Goal: Transaction & Acquisition: Purchase product/service

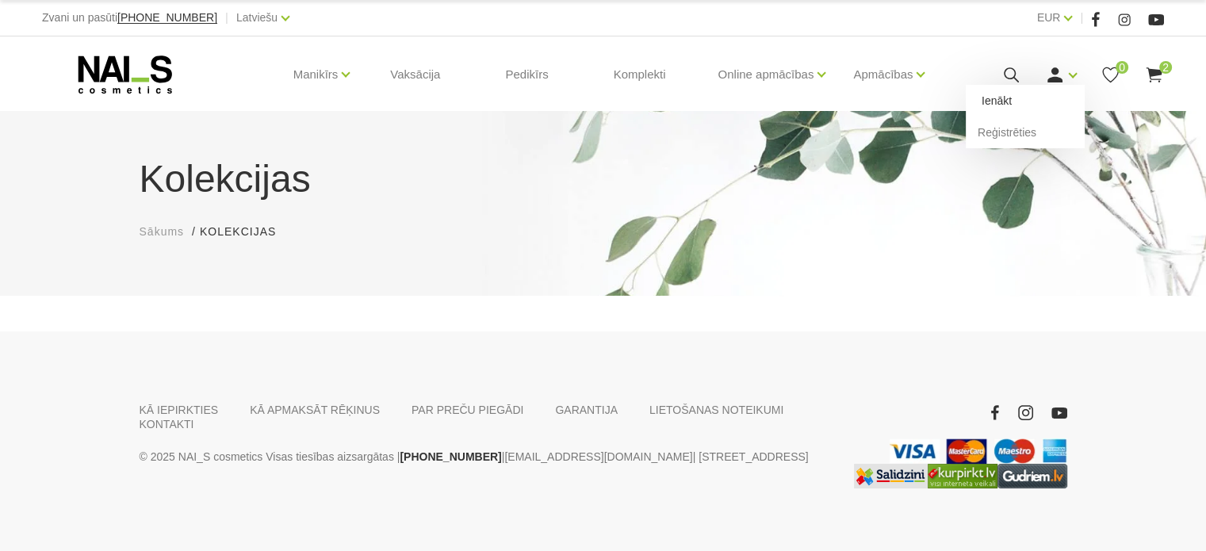
click at [1043, 101] on link "Ienākt" at bounding box center [1024, 101] width 119 height 32
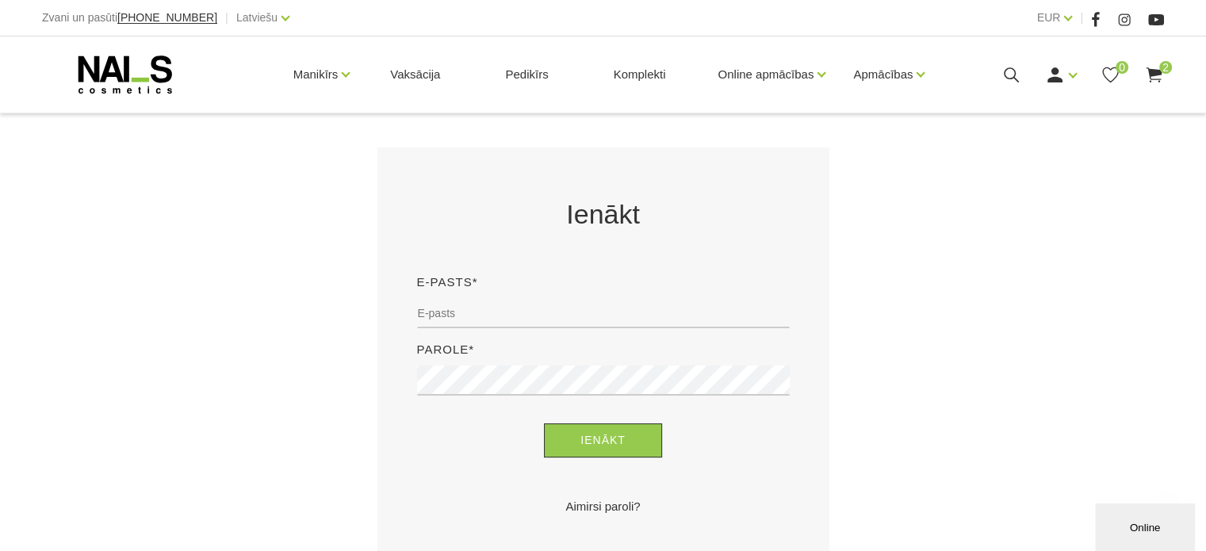
scroll to position [317, 0]
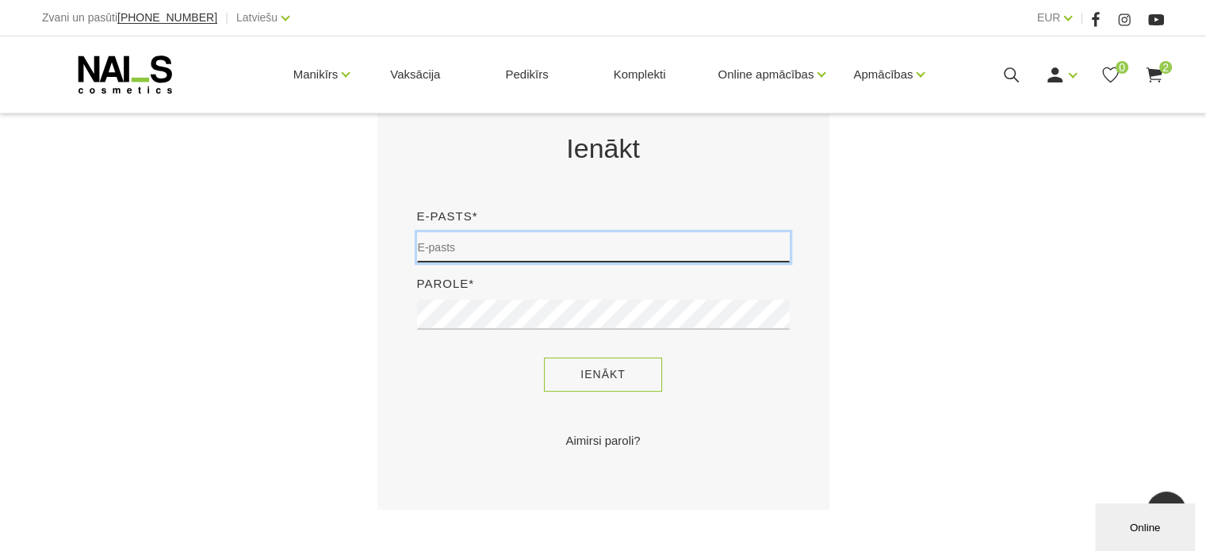
type input "sory78@inbox.lv"
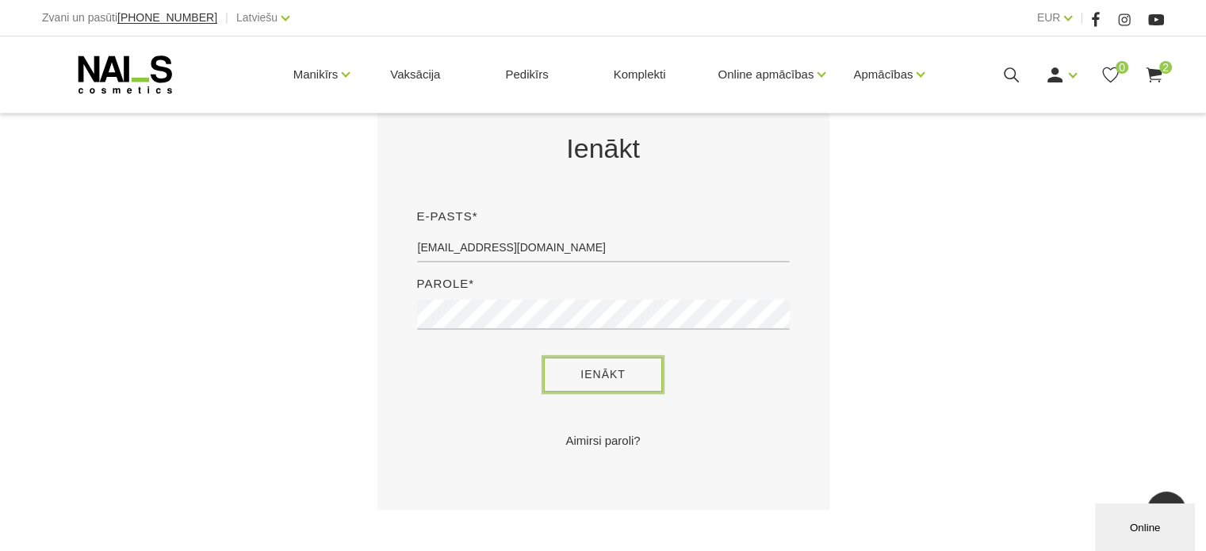
click at [633, 386] on button "Ienākt" at bounding box center [603, 374] width 118 height 34
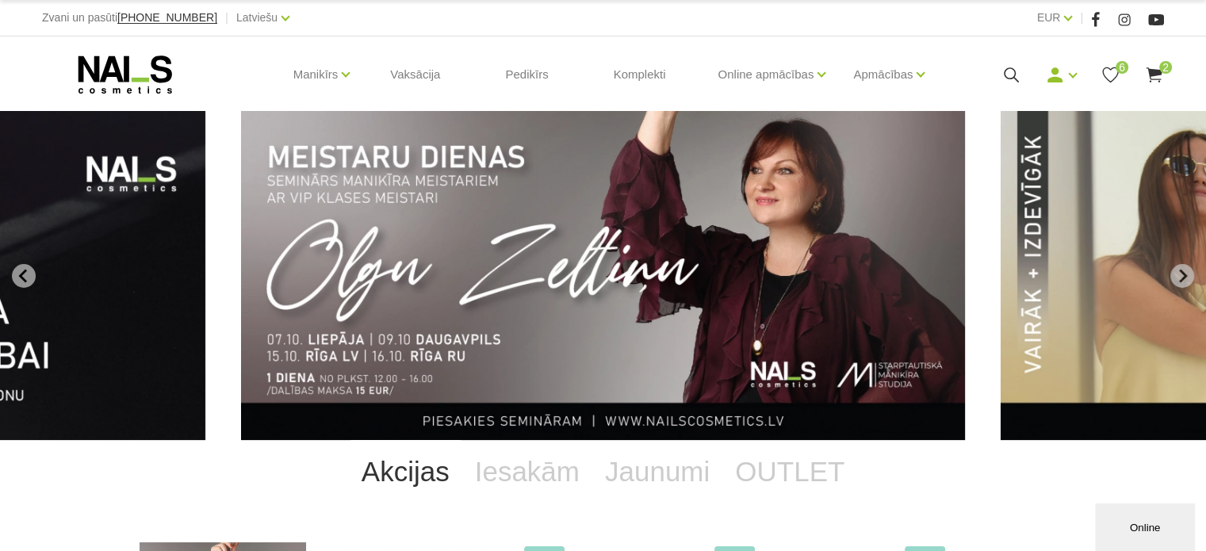
click at [1156, 75] on icon at bounding box center [1154, 75] width 20 height 20
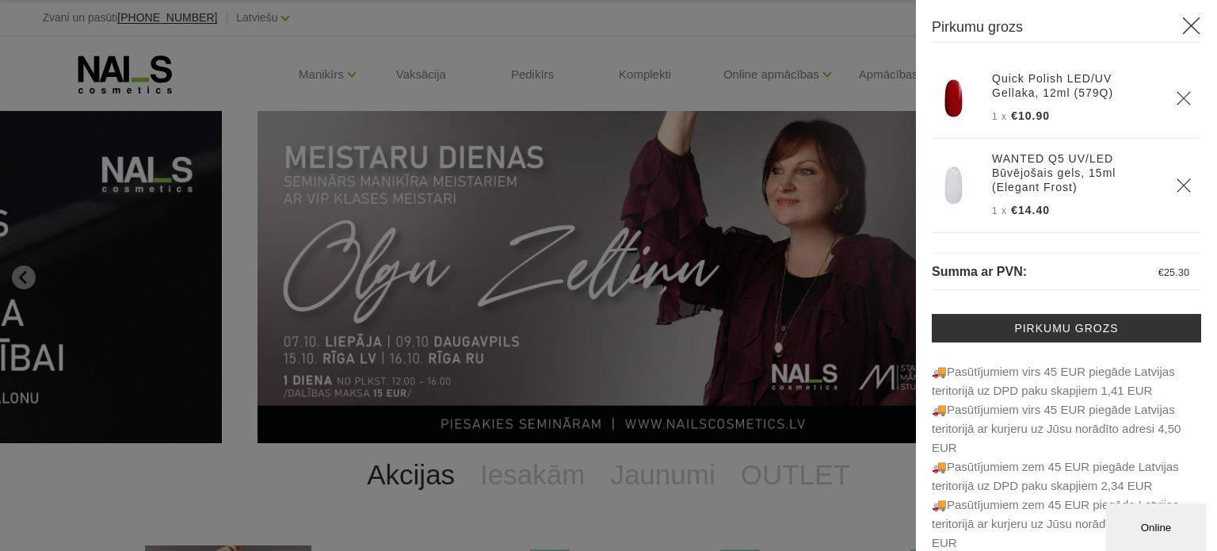
click at [841, 103] on div at bounding box center [608, 275] width 1217 height 551
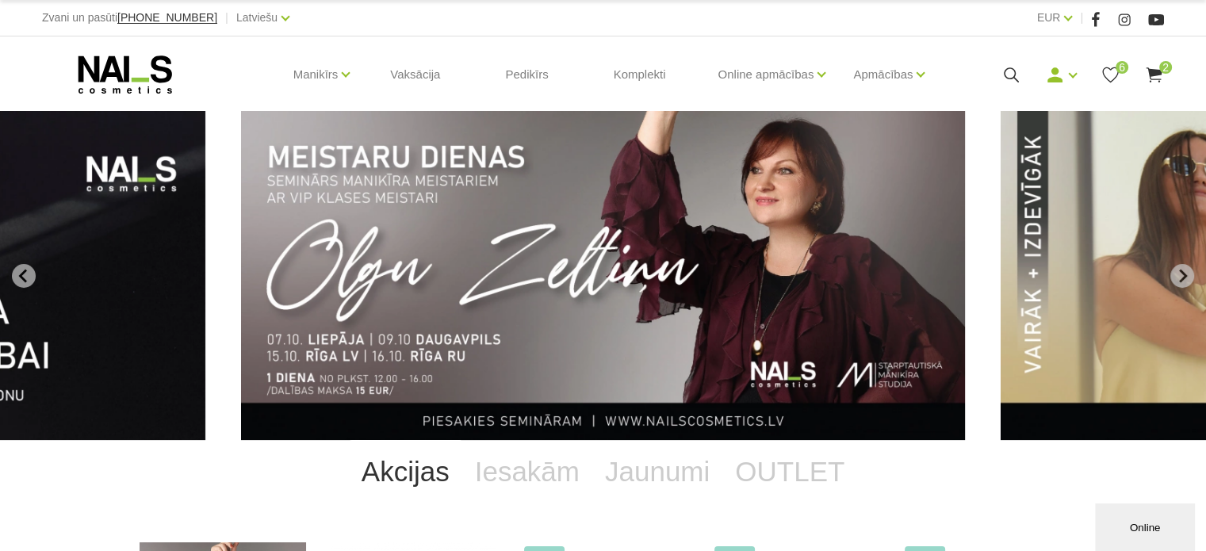
click at [1154, 65] on icon at bounding box center [1154, 75] width 20 height 20
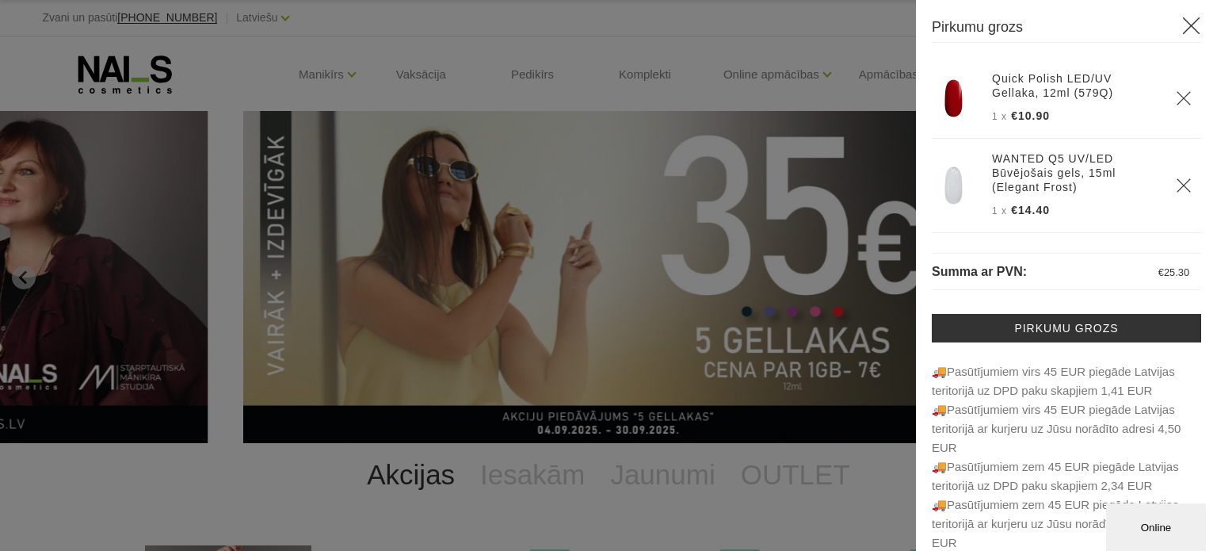
click at [831, 92] on div at bounding box center [608, 275] width 1217 height 551
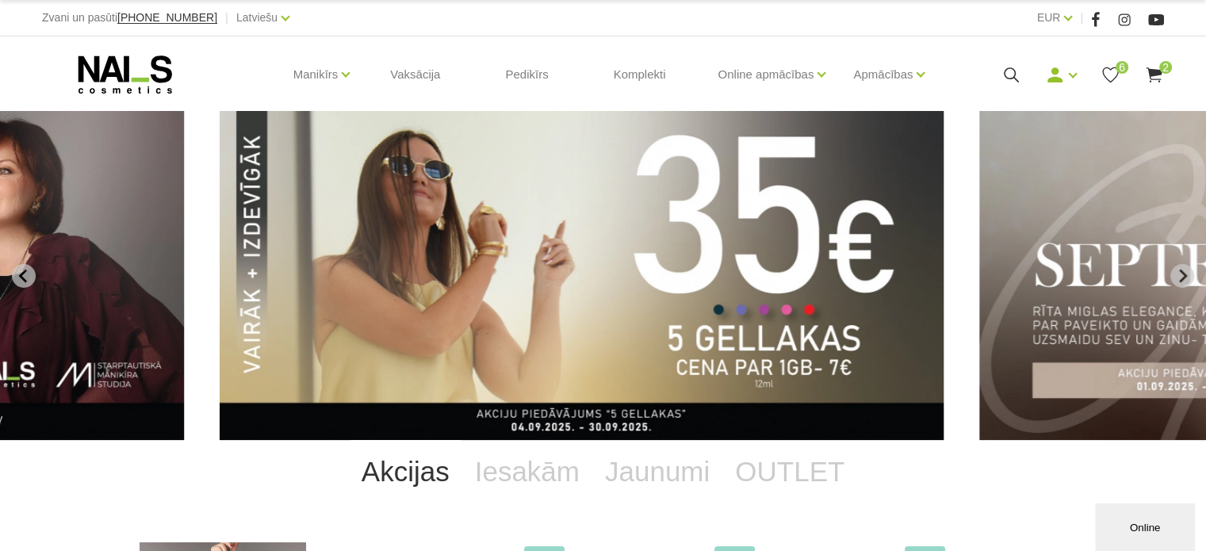
click at [1110, 67] on icon at bounding box center [1110, 75] width 20 height 20
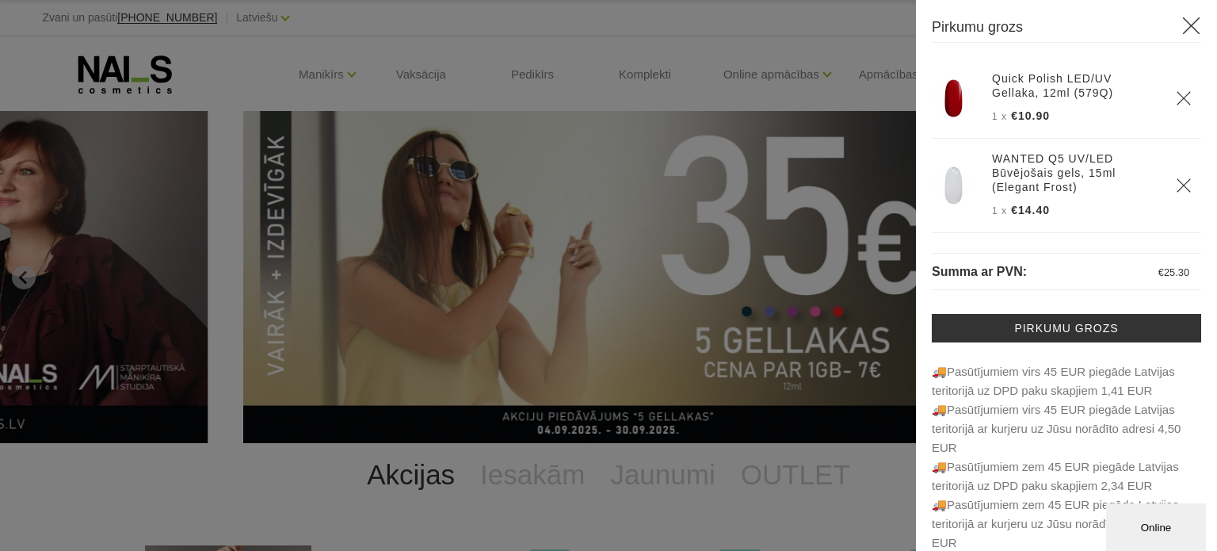
click at [774, 94] on div at bounding box center [608, 275] width 1217 height 551
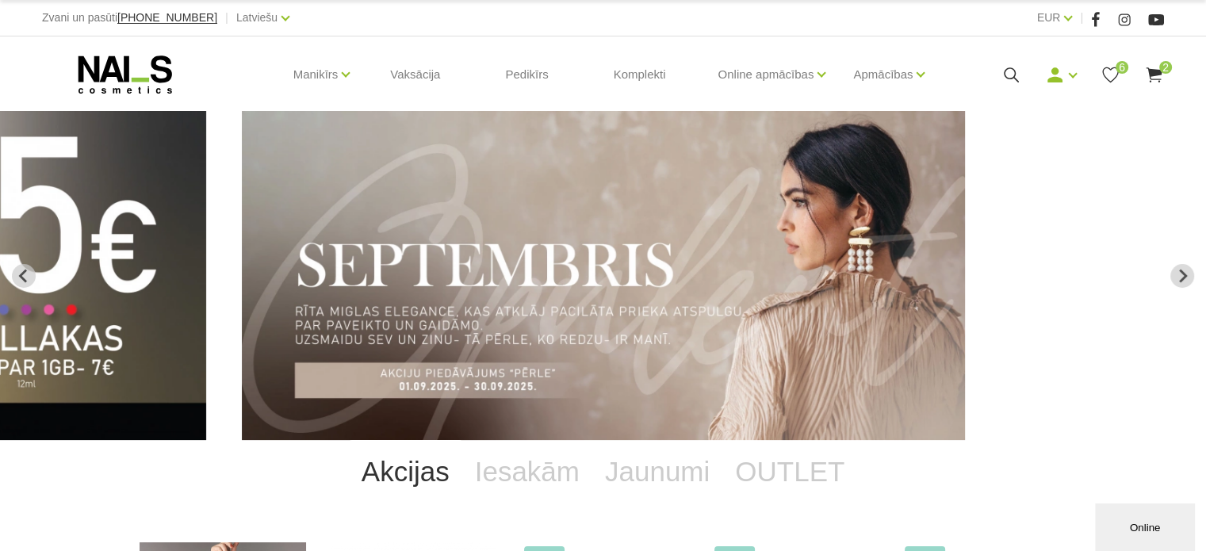
click at [1112, 71] on icon at bounding box center [1110, 75] width 20 height 20
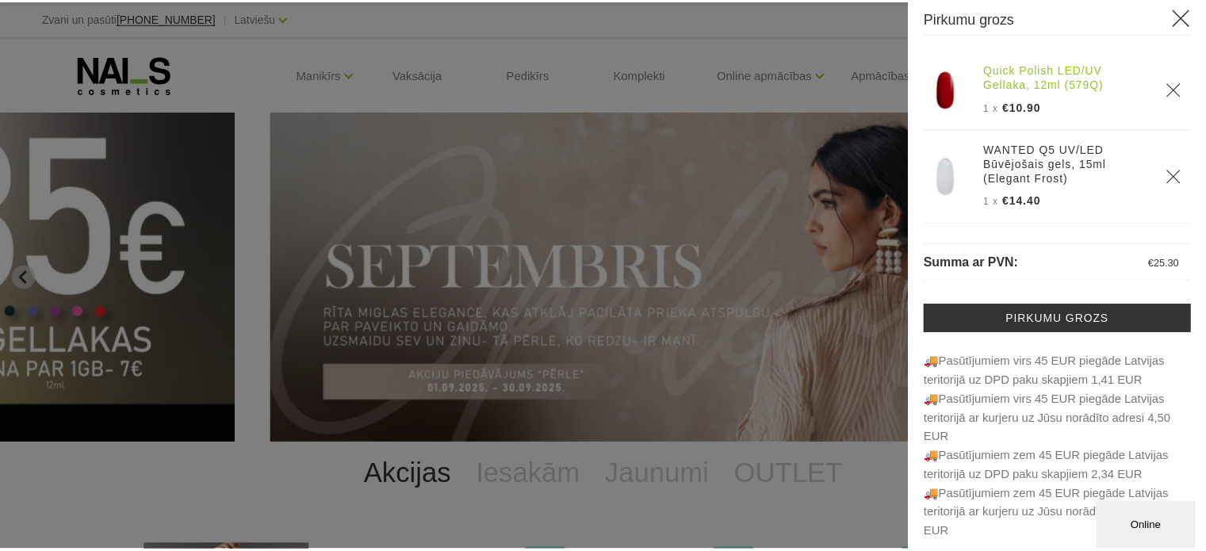
scroll to position [16, 0]
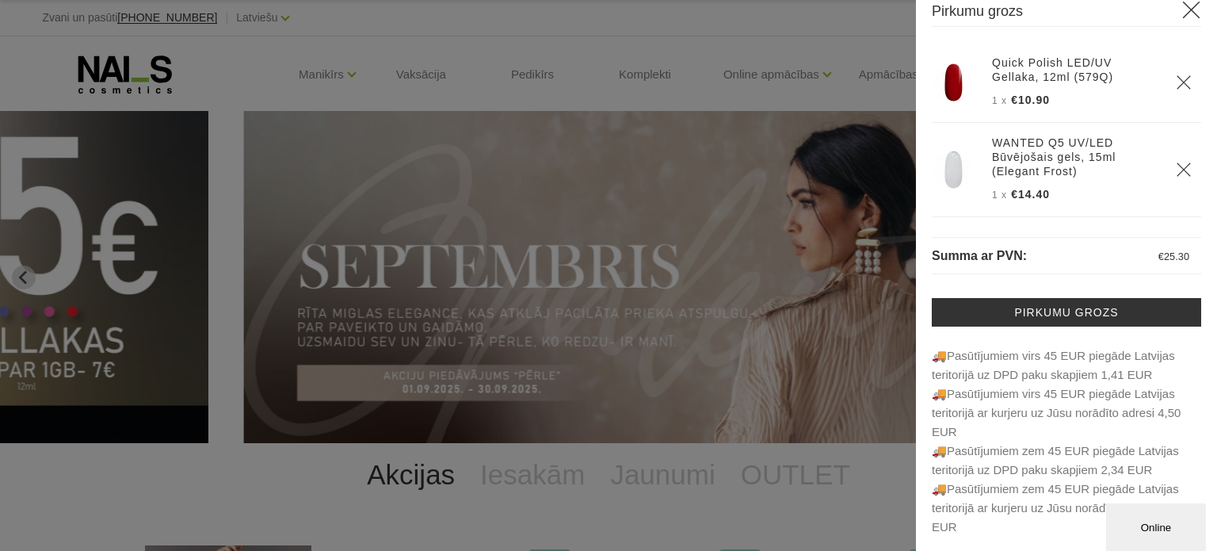
click at [674, 91] on div at bounding box center [608, 275] width 1217 height 551
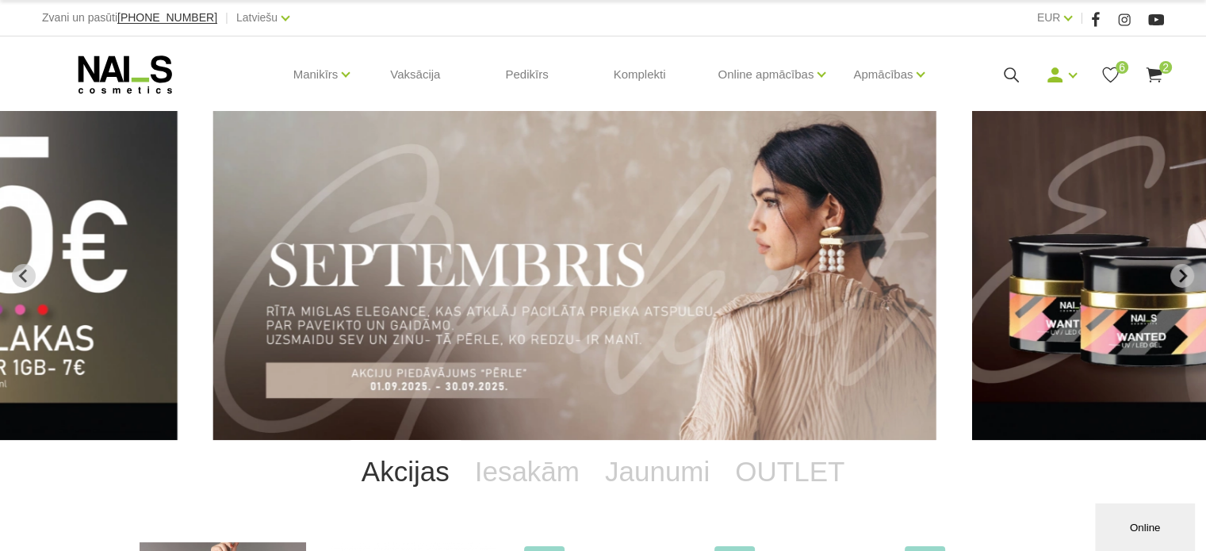
scroll to position [79, 0]
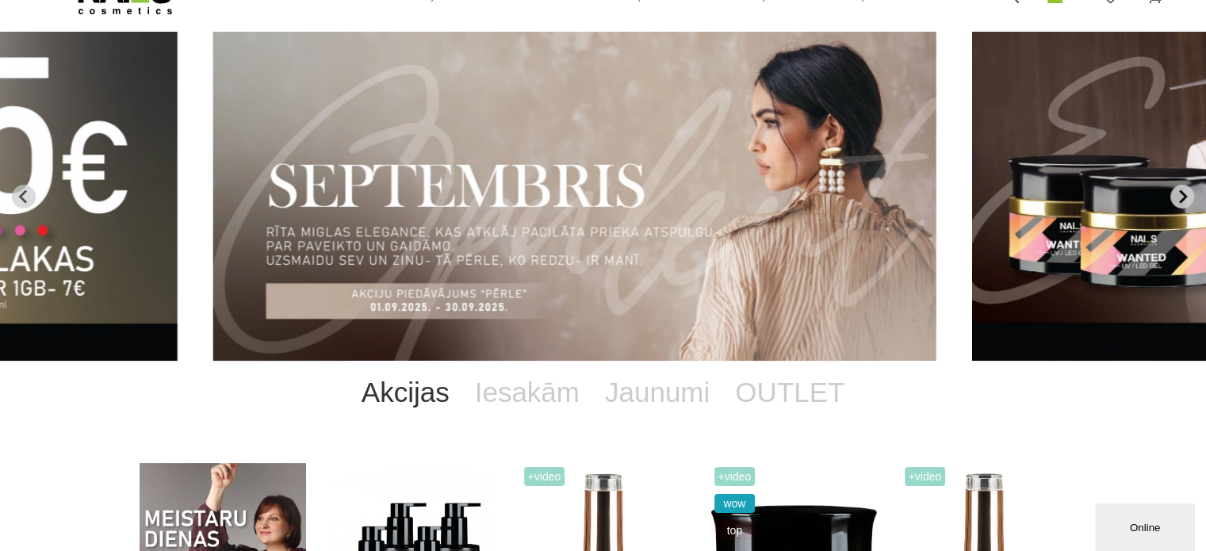
click at [1184, 202] on icon "Next slide" at bounding box center [1182, 196] width 14 height 14
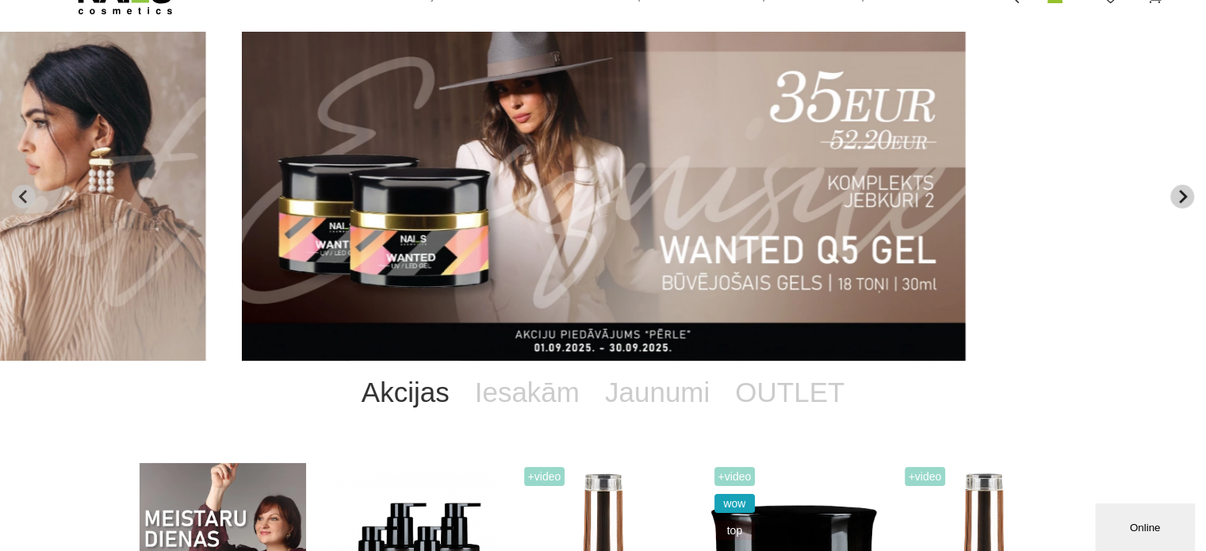
click at [1184, 202] on icon "Next slide" at bounding box center [1182, 196] width 14 height 14
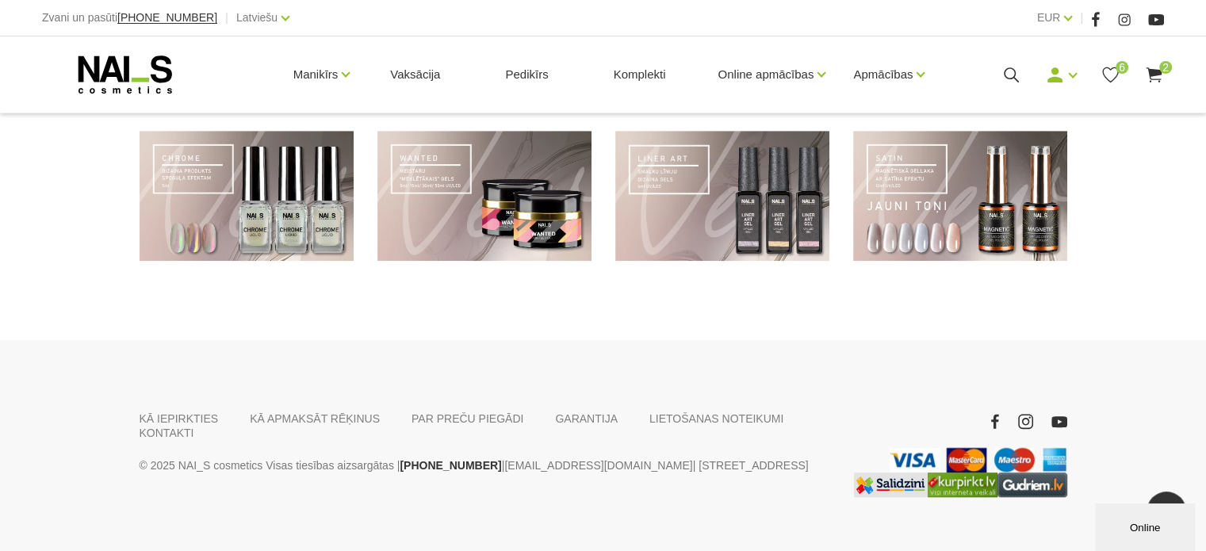
scroll to position [1243, 0]
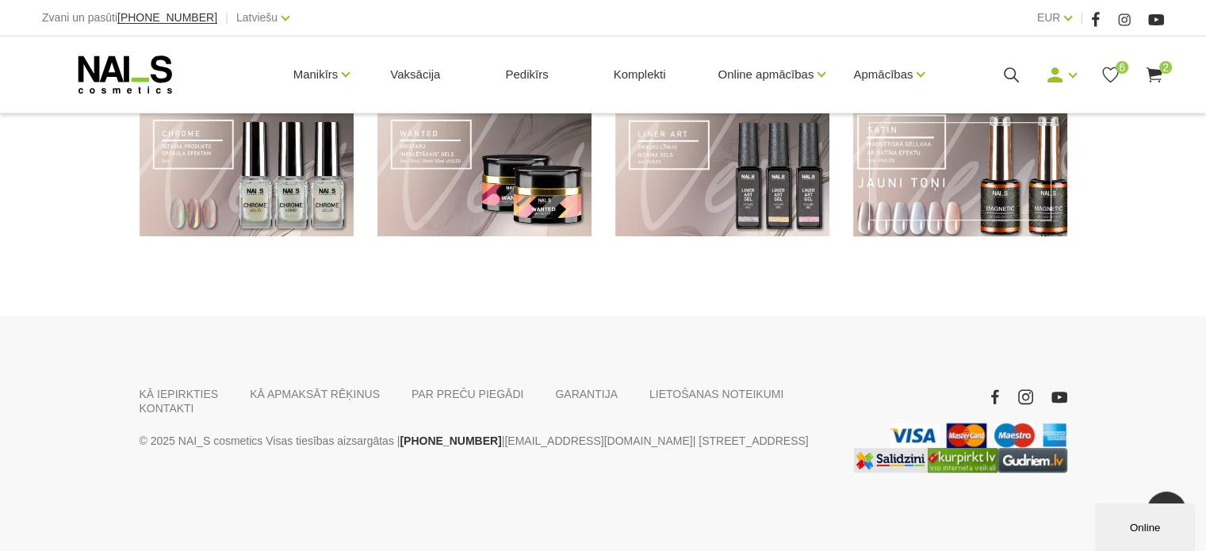
click at [883, 201] on link at bounding box center [960, 171] width 214 height 131
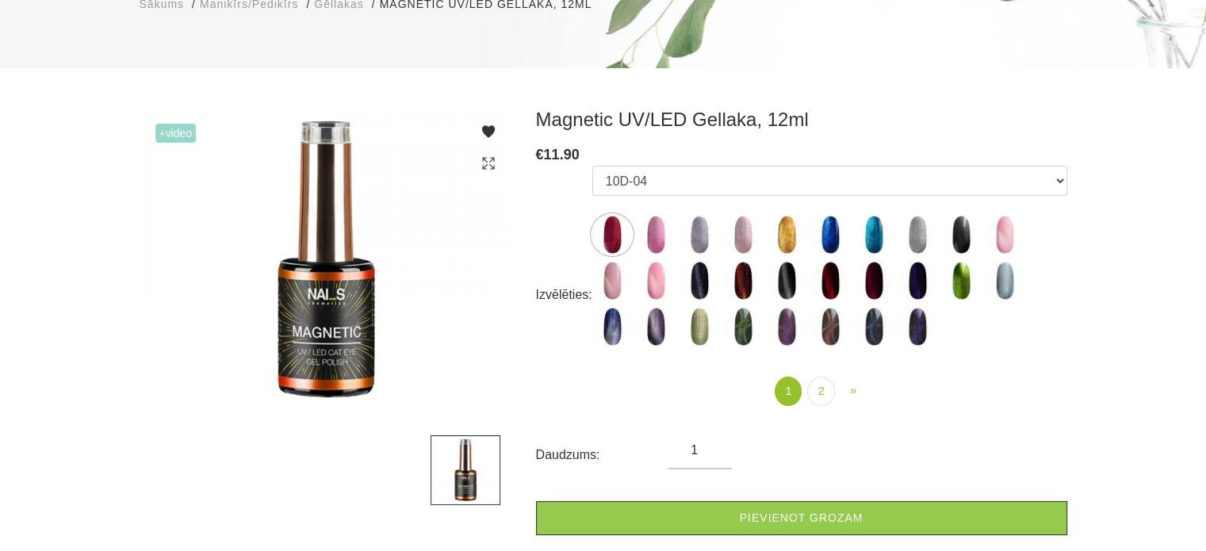
scroll to position [238, 0]
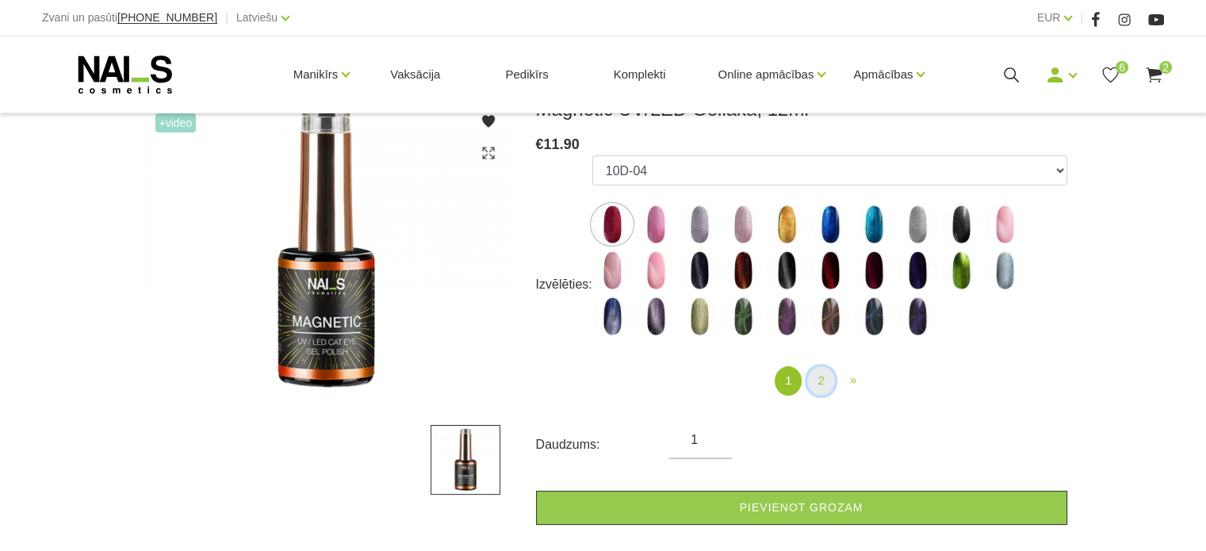
click at [823, 375] on link "2" at bounding box center [820, 380] width 27 height 29
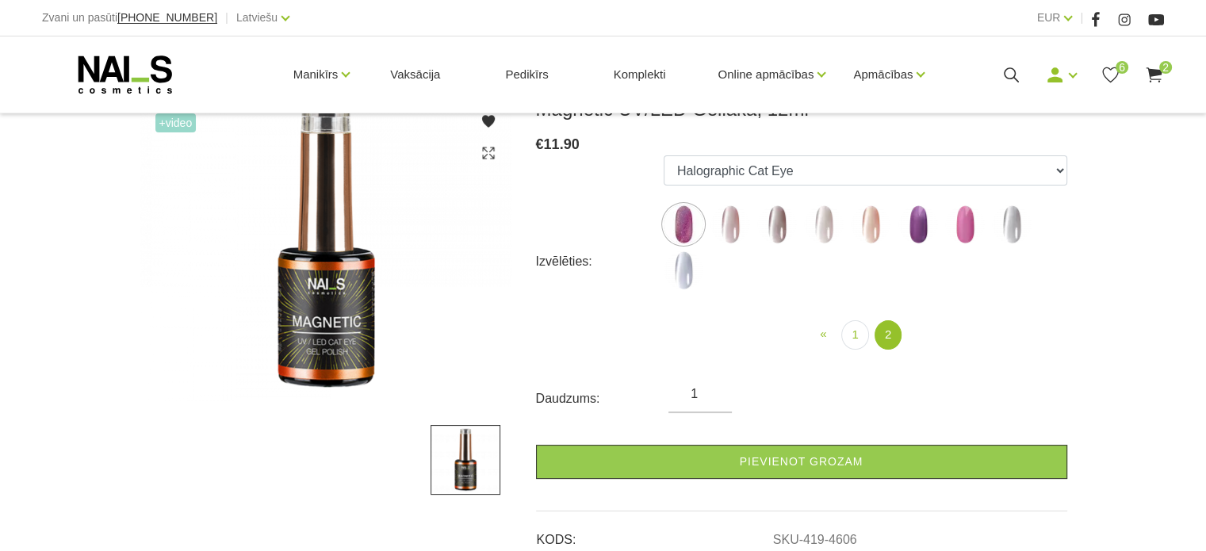
click at [680, 275] on img at bounding box center [683, 270] width 40 height 40
select select "6300"
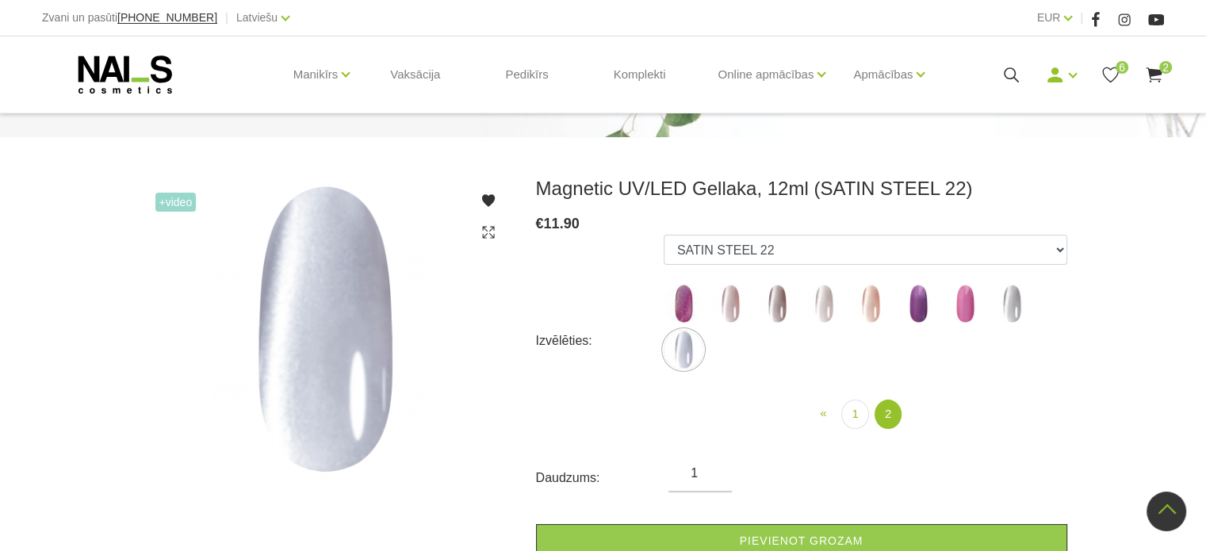
scroll to position [159, 0]
